Goal: Transaction & Acquisition: Purchase product/service

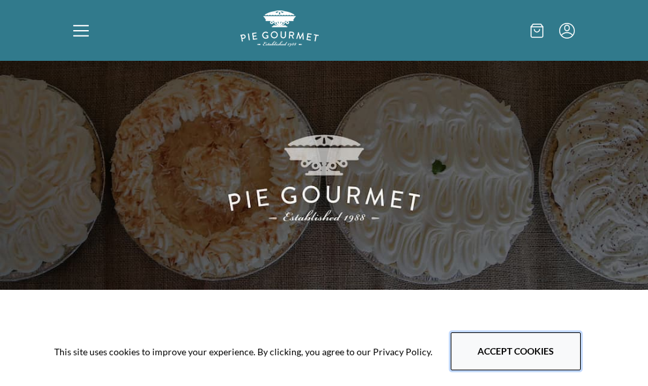
click at [490, 340] on button "Accept cookies" at bounding box center [516, 351] width 130 height 38
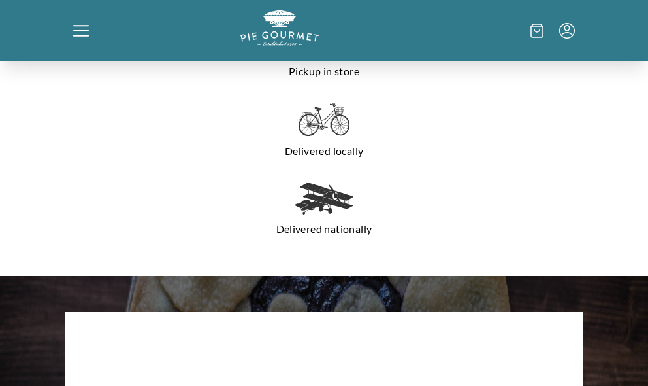
scroll to position [1046, 0]
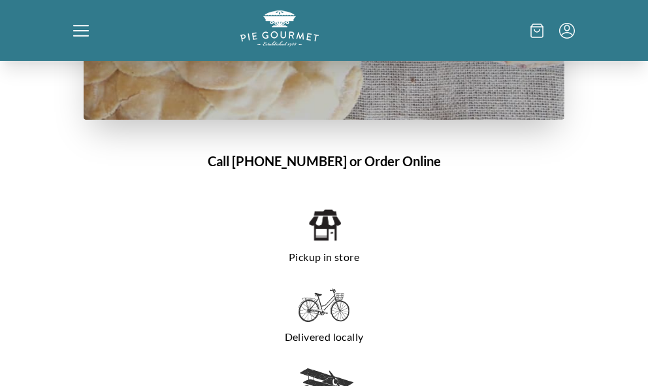
click at [336, 253] on p "Pickup in store" at bounding box center [324, 256] width 429 height 21
click at [322, 228] on img at bounding box center [324, 224] width 33 height 35
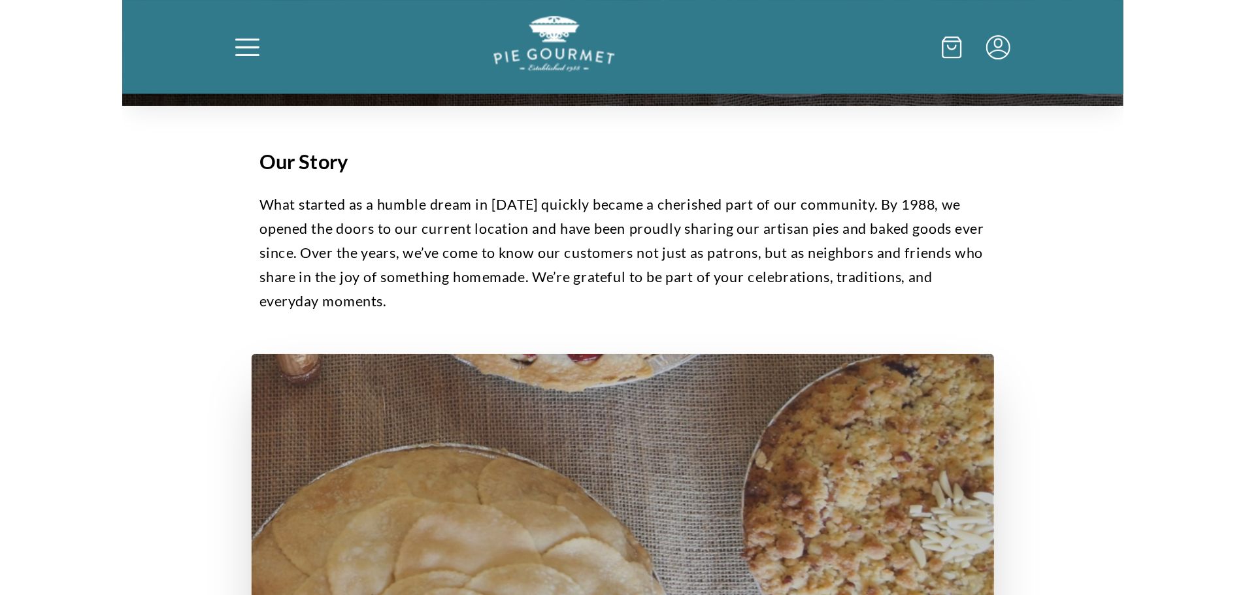
scroll to position [0, 0]
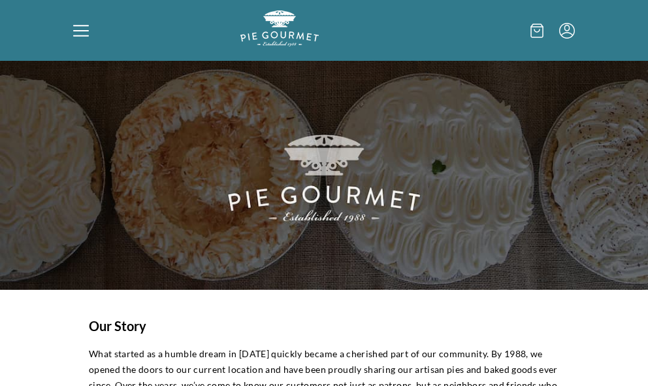
click at [88, 33] on icon at bounding box center [81, 31] width 16 height 16
click at [79, 31] on div "Home Holiday Shop" at bounding box center [324, 193] width 648 height 386
click at [80, 31] on icon at bounding box center [81, 31] width 16 height 16
click at [80, 31] on div "Home Holiday Shop" at bounding box center [324, 193] width 648 height 386
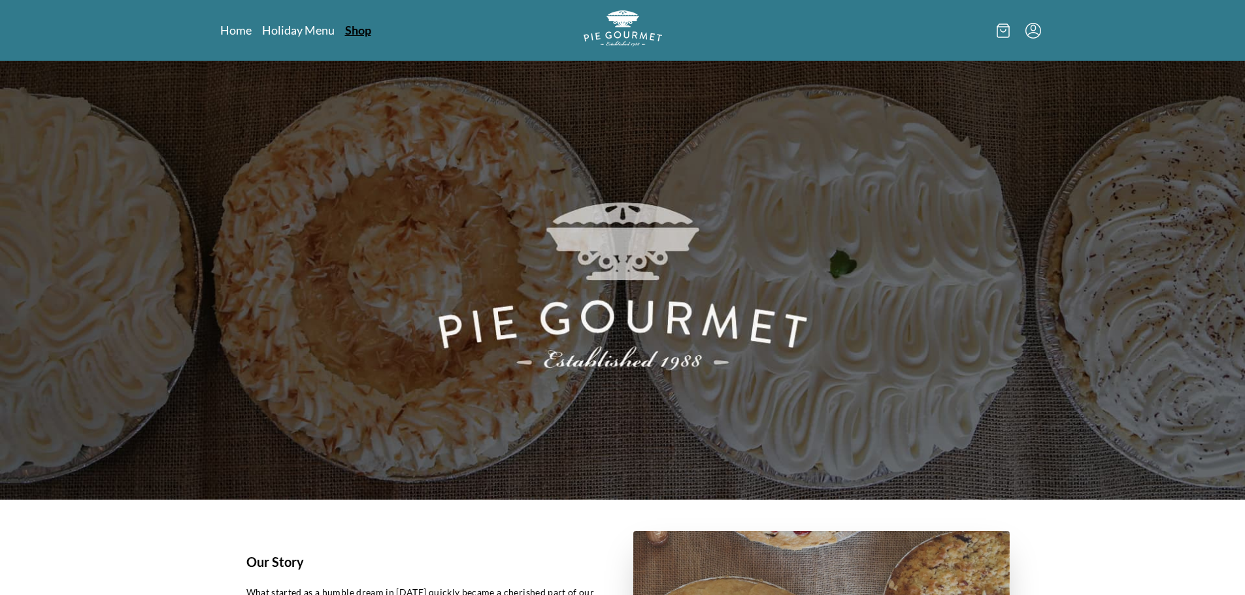
click at [357, 29] on link "Shop" at bounding box center [358, 30] width 26 height 16
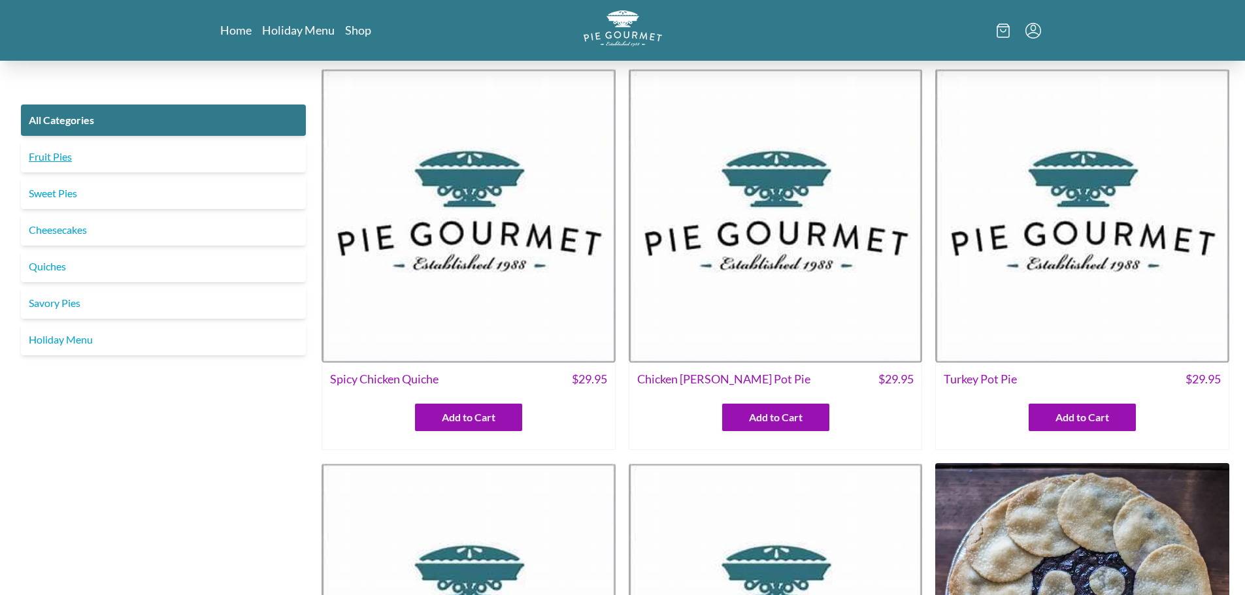
click at [61, 154] on link "Fruit Pies" at bounding box center [163, 156] width 285 height 31
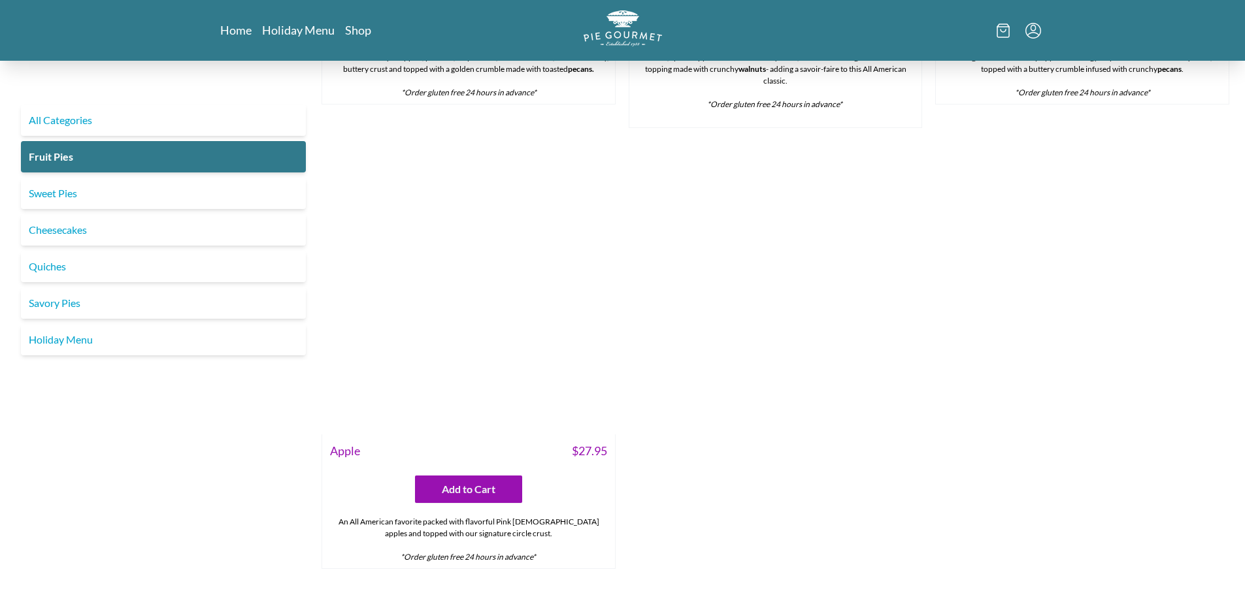
scroll to position [1467, 0]
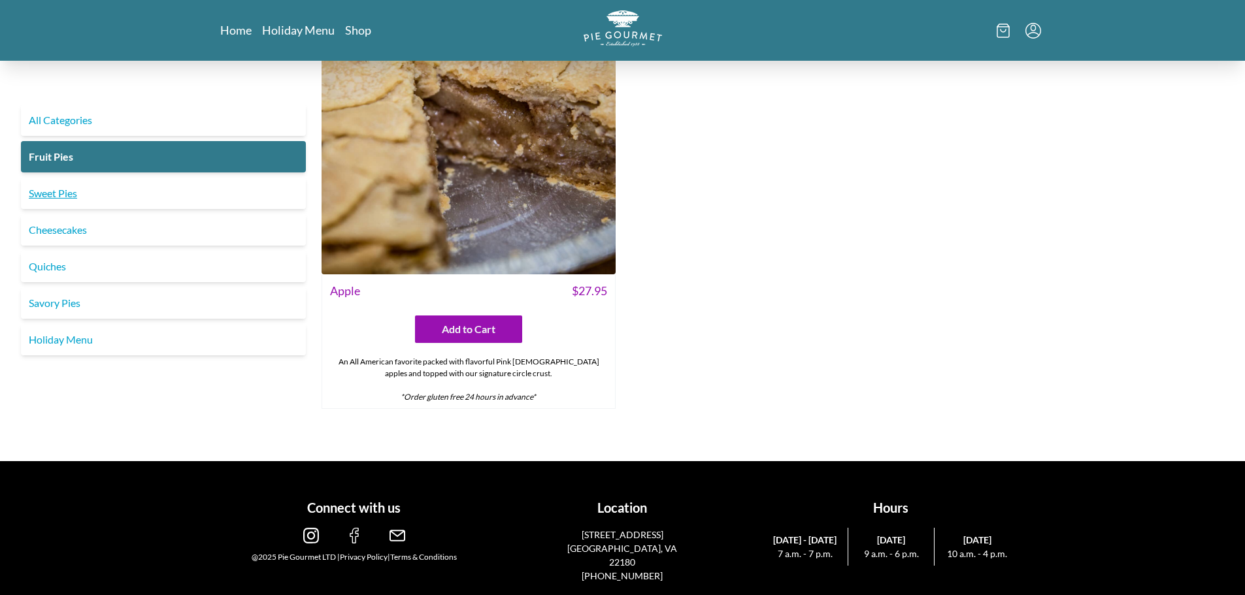
click at [36, 191] on link "Sweet Pies" at bounding box center [163, 193] width 285 height 31
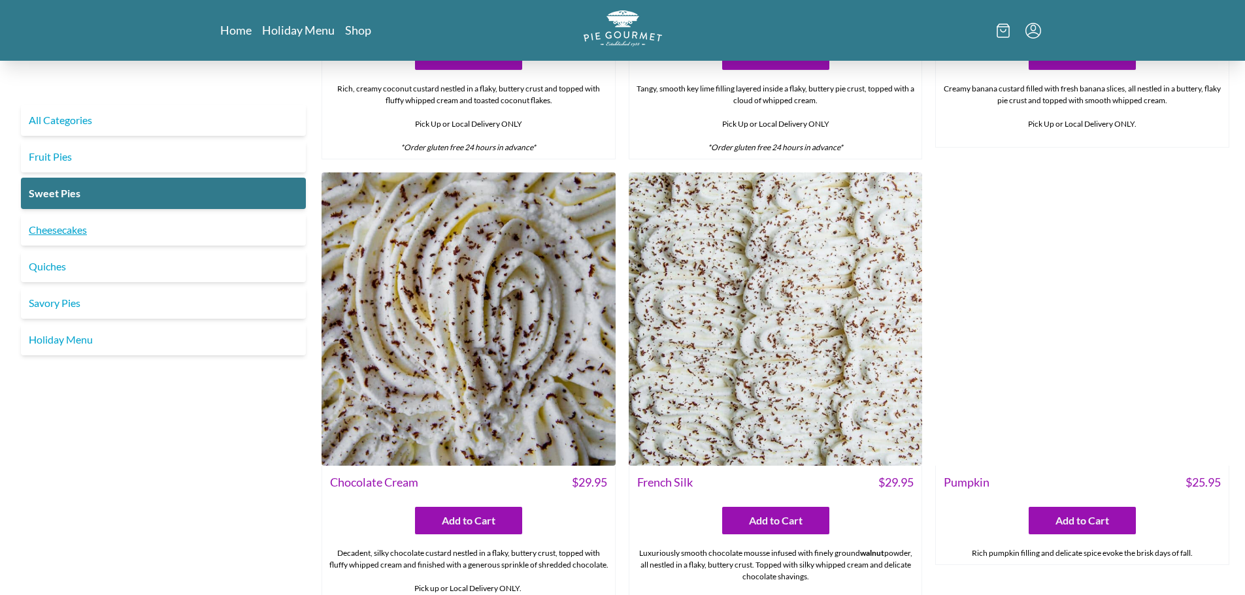
scroll to position [392, 0]
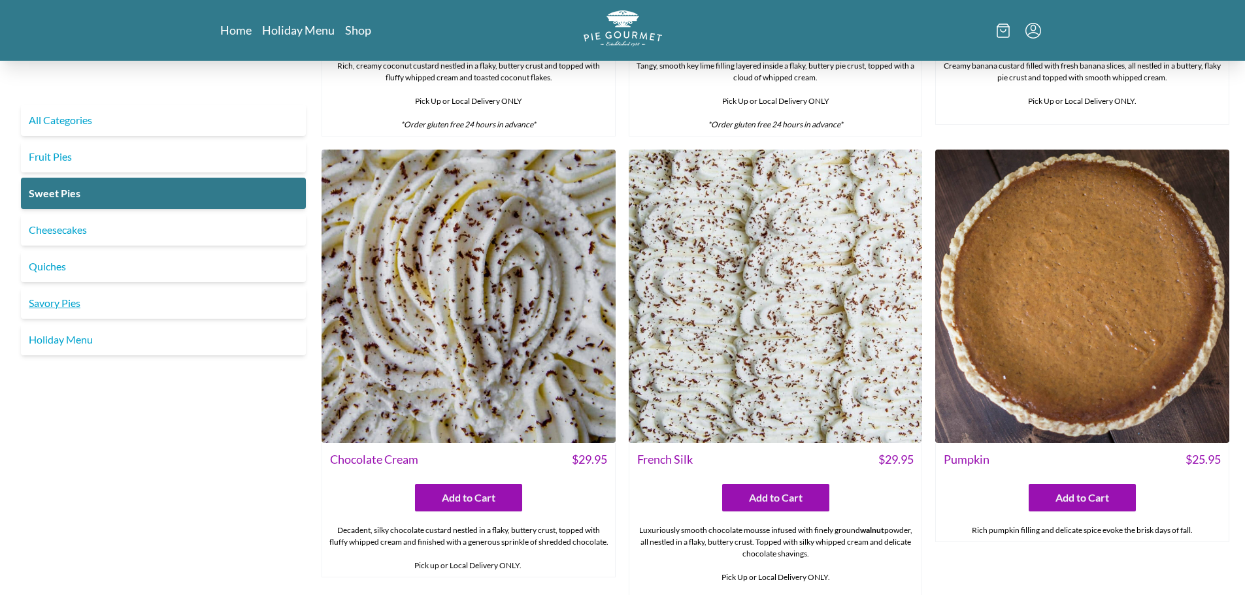
click at [69, 301] on link "Savory Pies" at bounding box center [163, 303] width 285 height 31
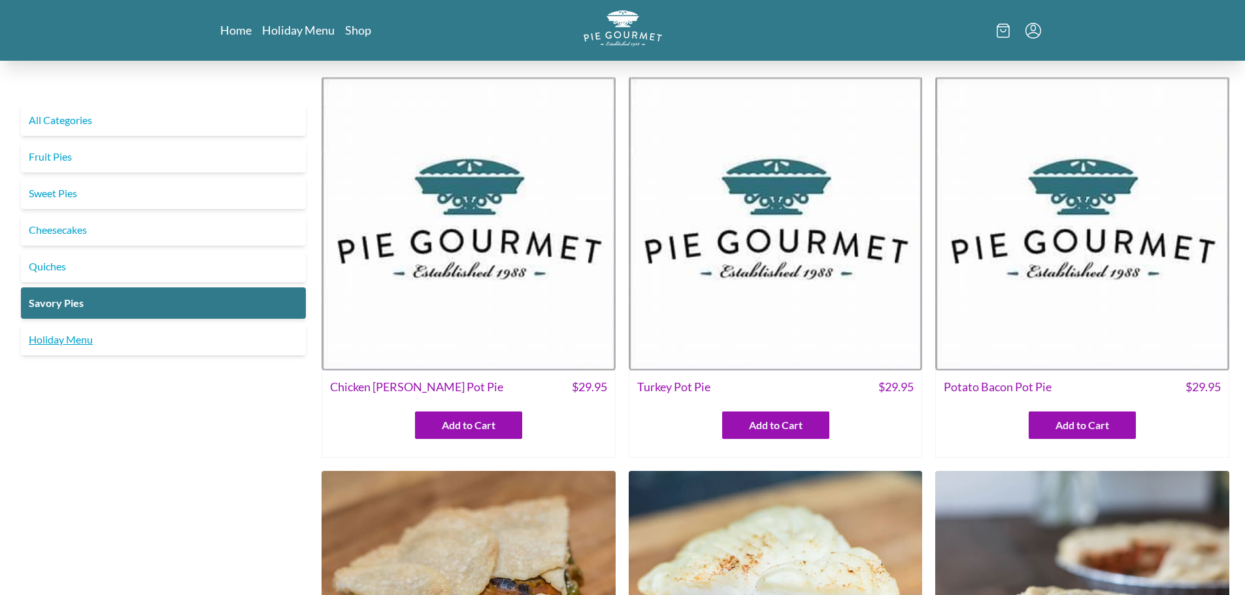
click at [94, 334] on link "Holiday Menu" at bounding box center [163, 339] width 285 height 31
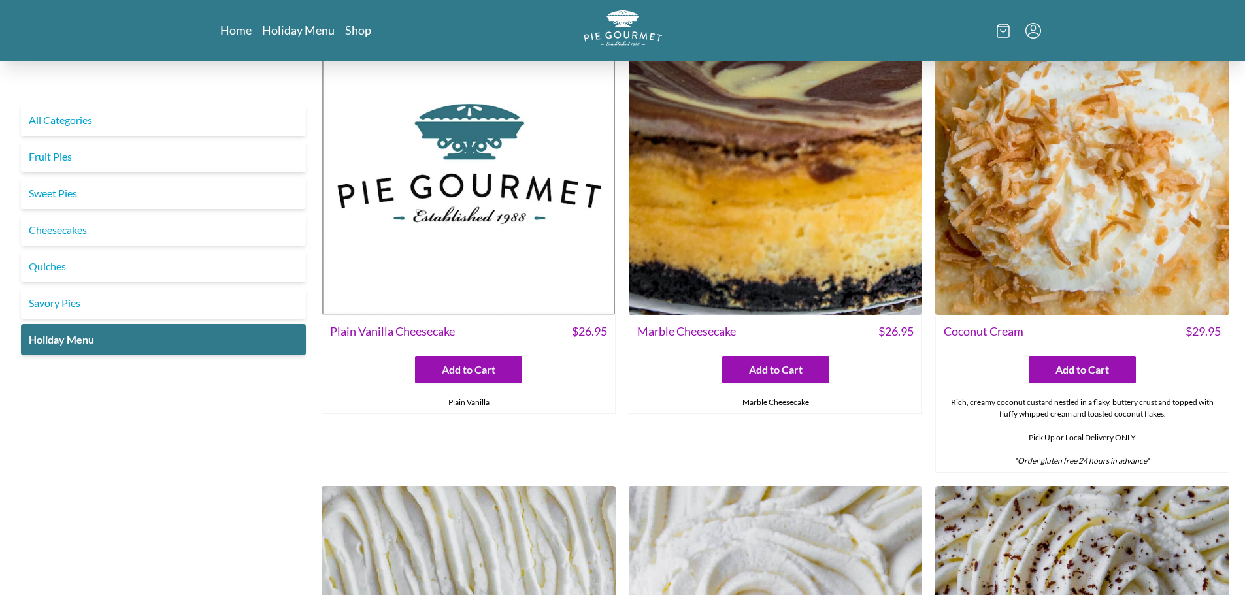
scroll to position [523, 0]
